Goal: Information Seeking & Learning: Check status

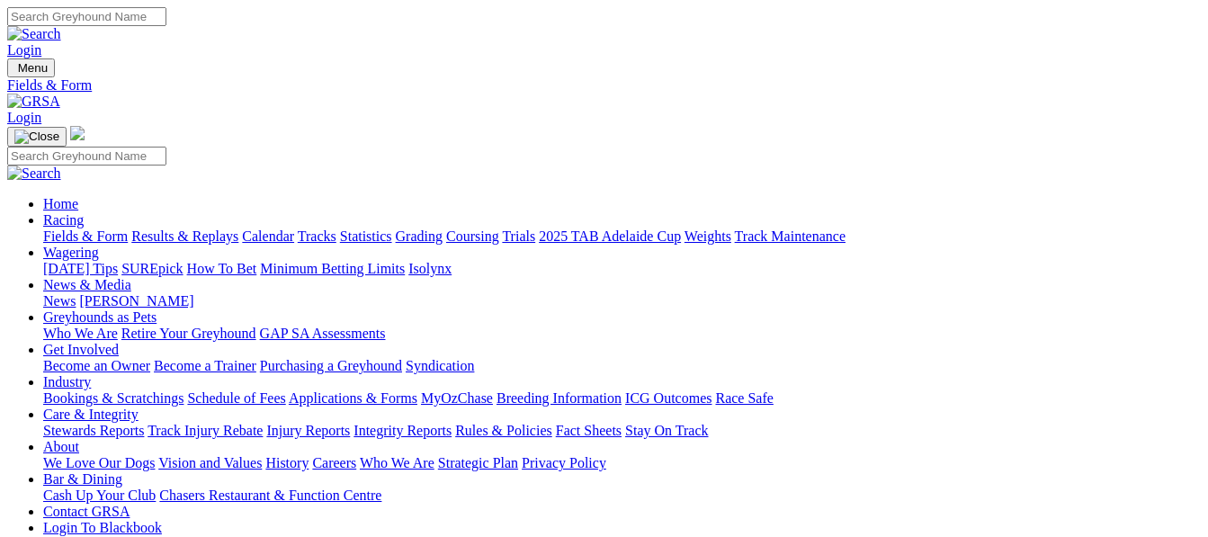
click at [212, 228] on link "Results & Replays" at bounding box center [184, 235] width 107 height 15
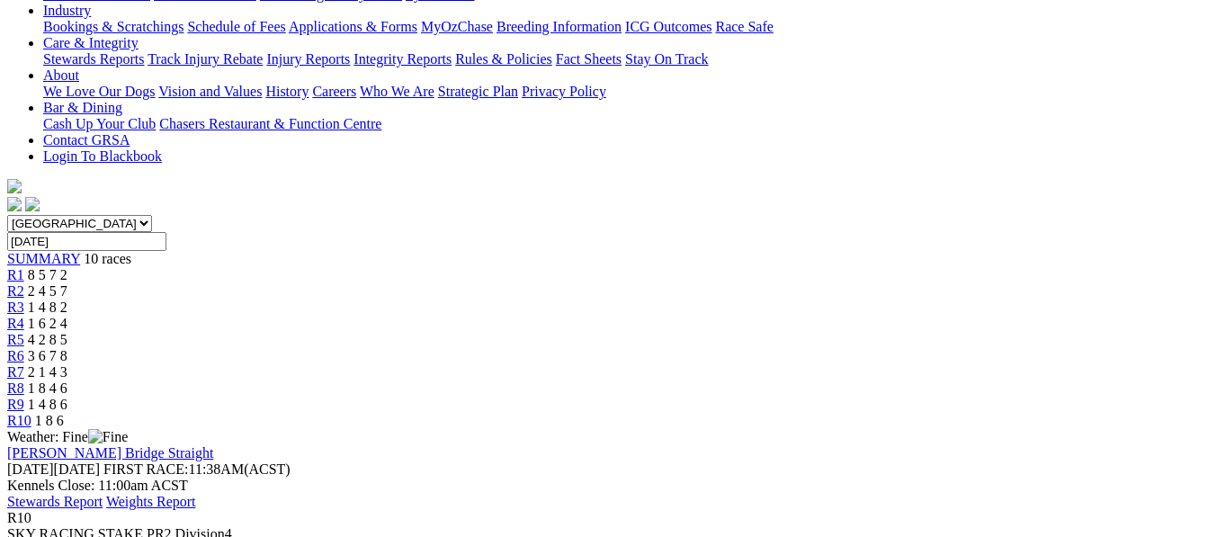
scroll to position [407, 0]
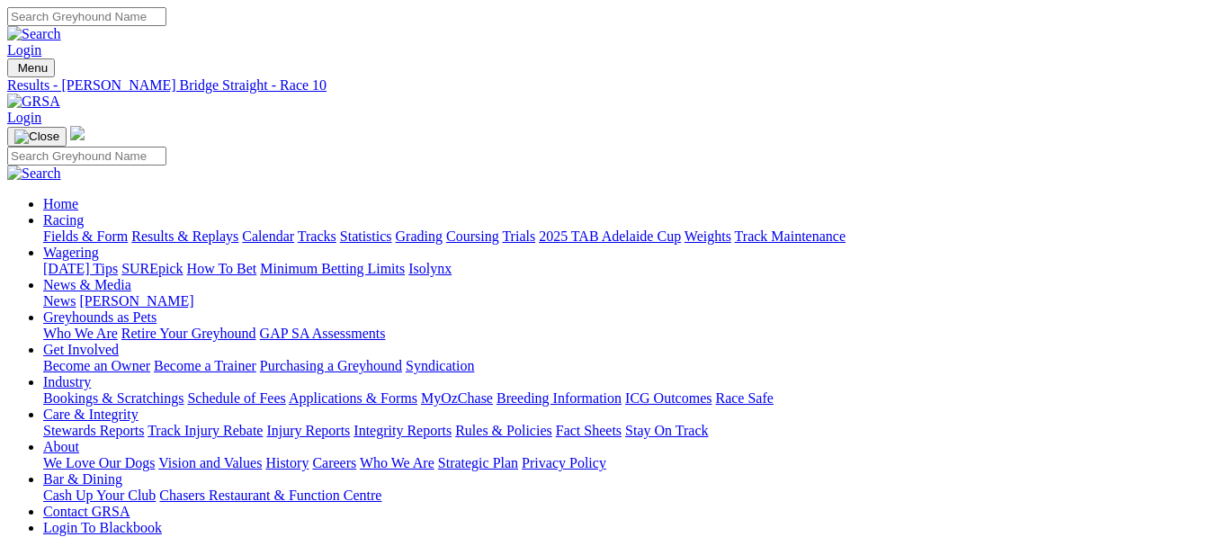
click at [60, 94] on img at bounding box center [33, 102] width 53 height 16
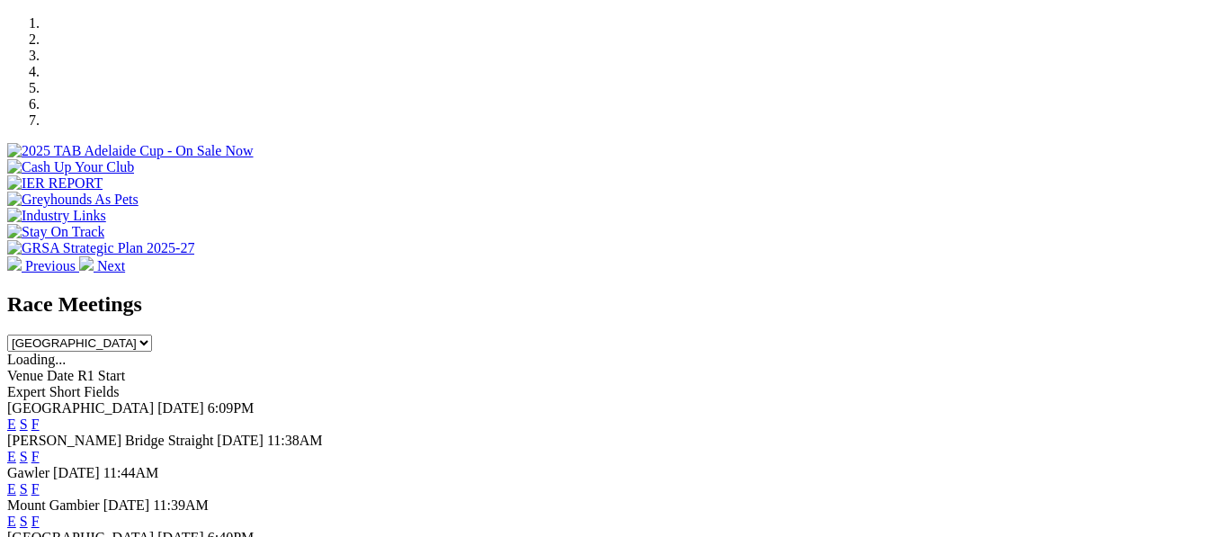
scroll to position [587, 0]
